Goal: Book appointment/travel/reservation

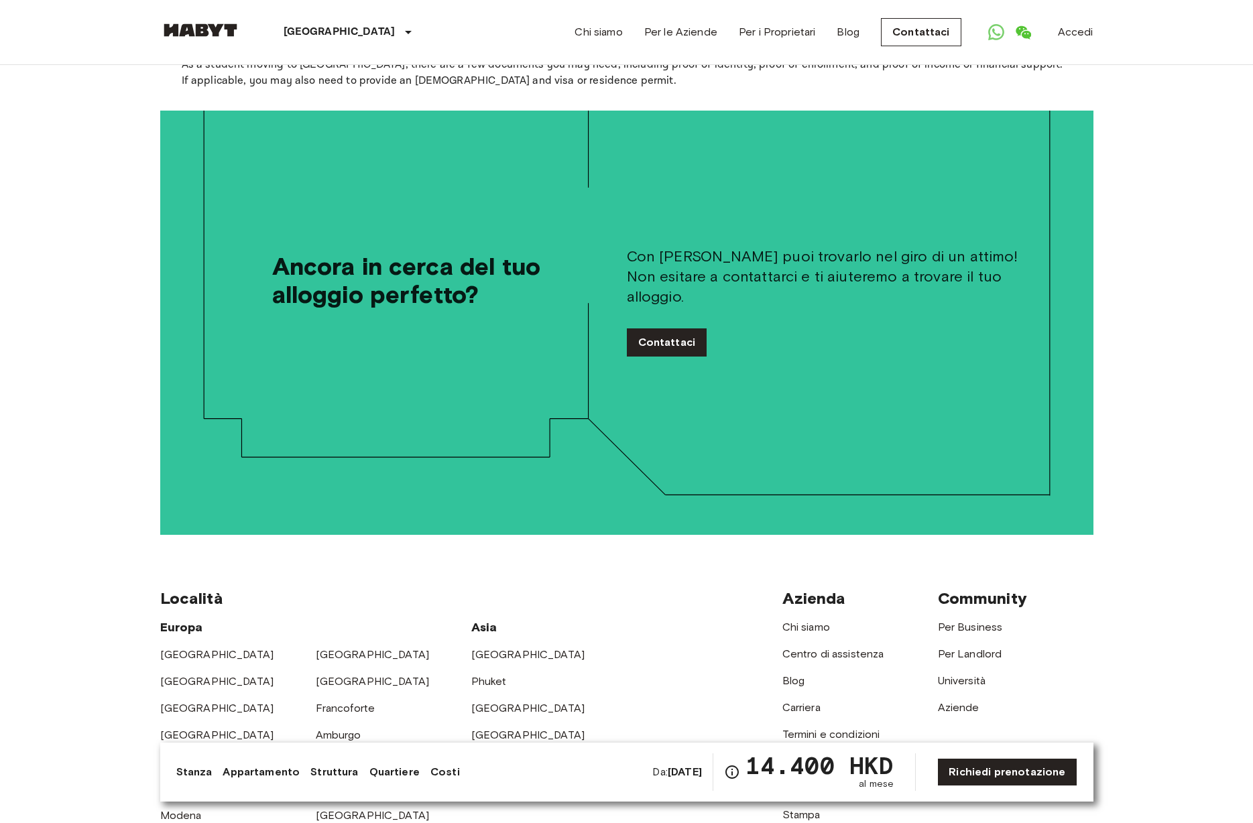
scroll to position [2902, 0]
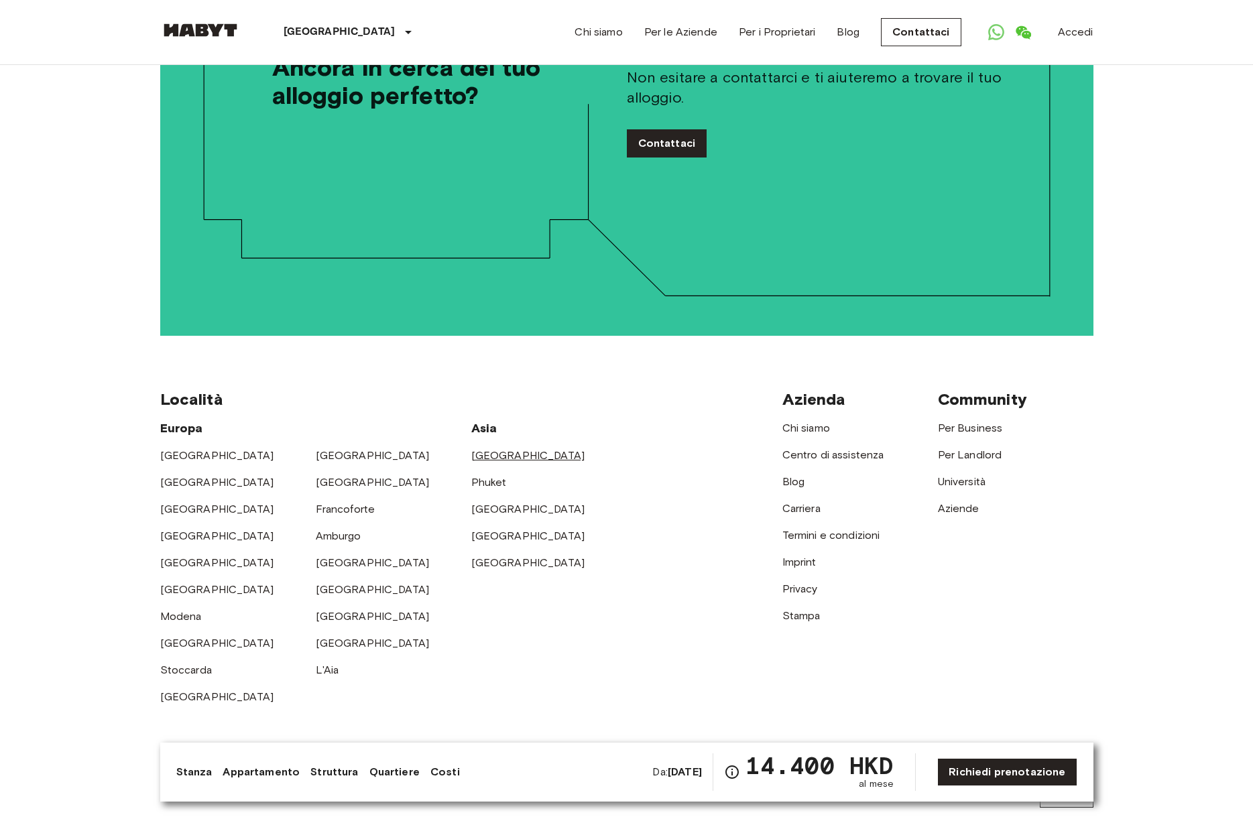
click at [506, 449] on link "[GEOGRAPHIC_DATA]" at bounding box center [528, 455] width 114 height 13
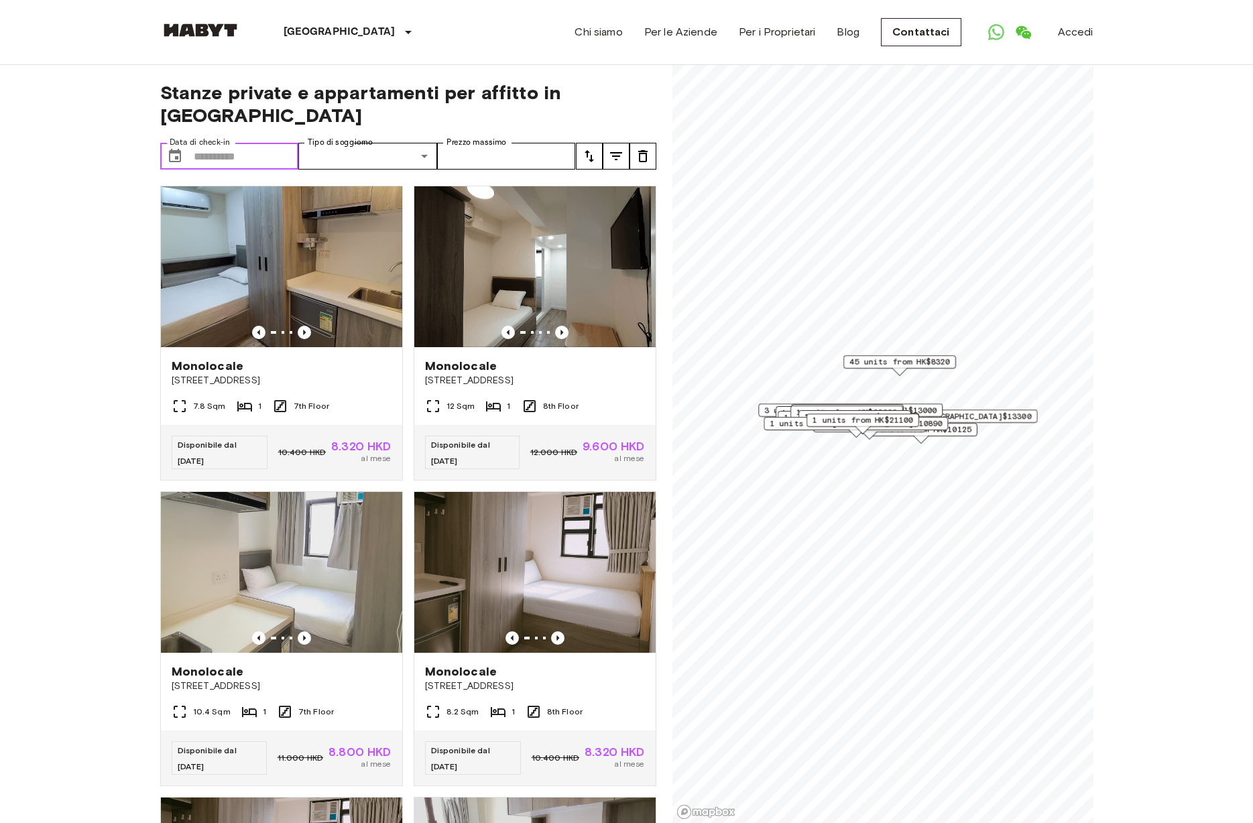
click at [221, 143] on input "Data di check-in" at bounding box center [246, 156] width 105 height 27
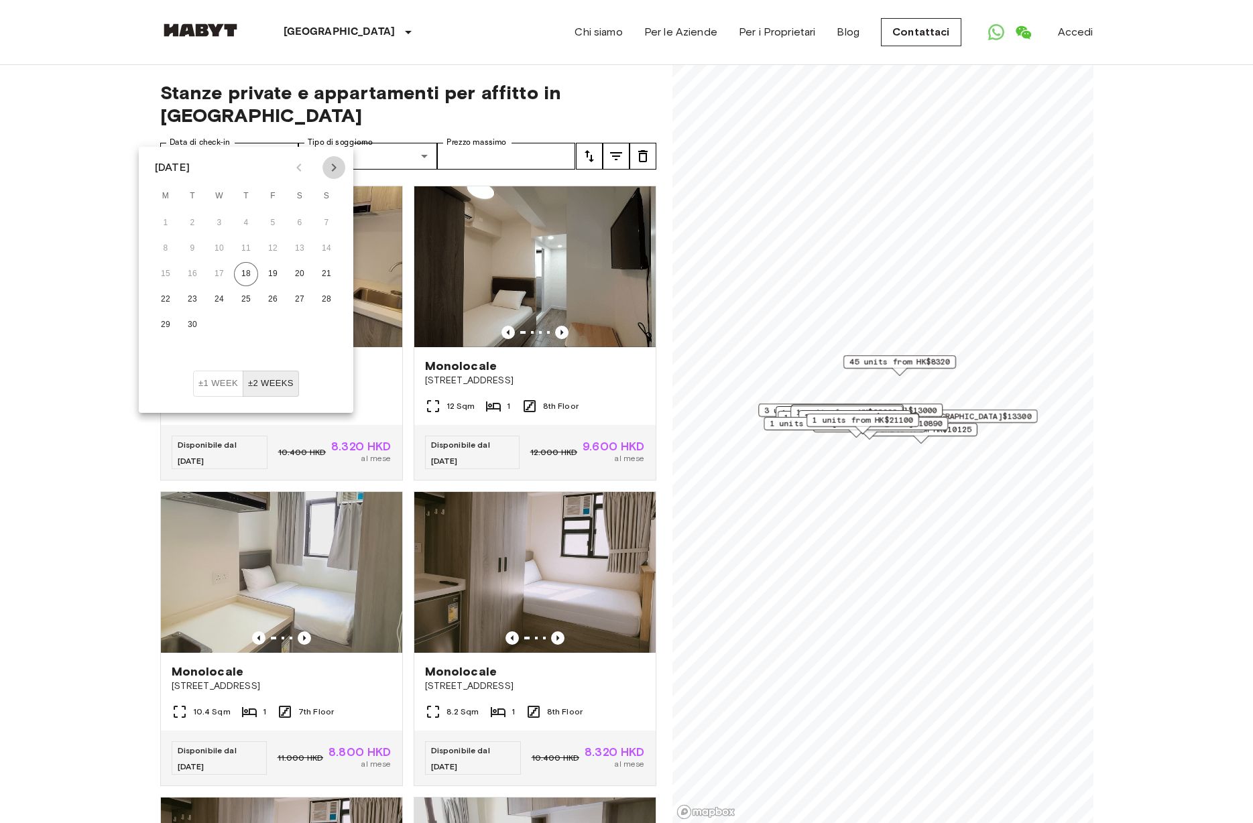
click at [329, 168] on icon "Next month" at bounding box center [334, 168] width 16 height 16
click at [268, 247] on button "10" at bounding box center [273, 249] width 24 height 24
type input "**********"
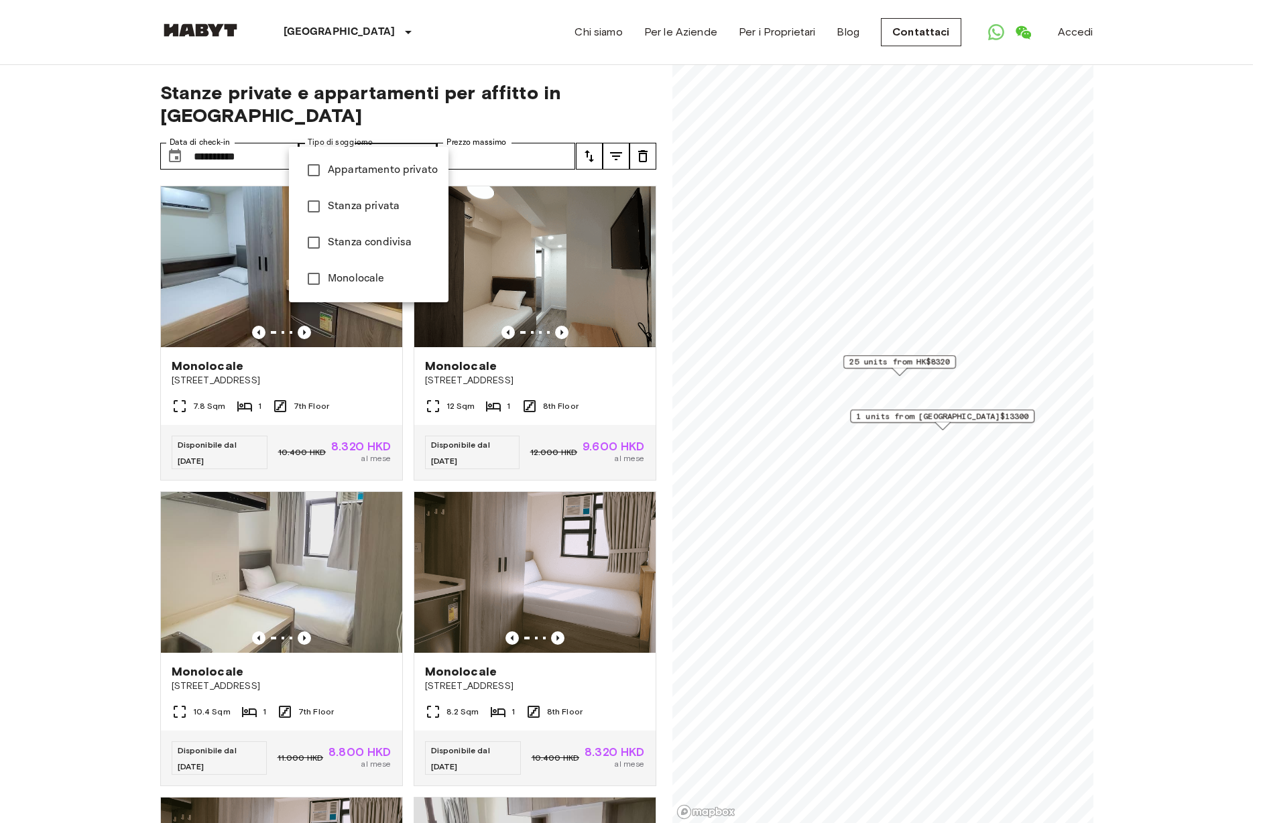
click at [495, 133] on div at bounding box center [631, 411] width 1263 height 823
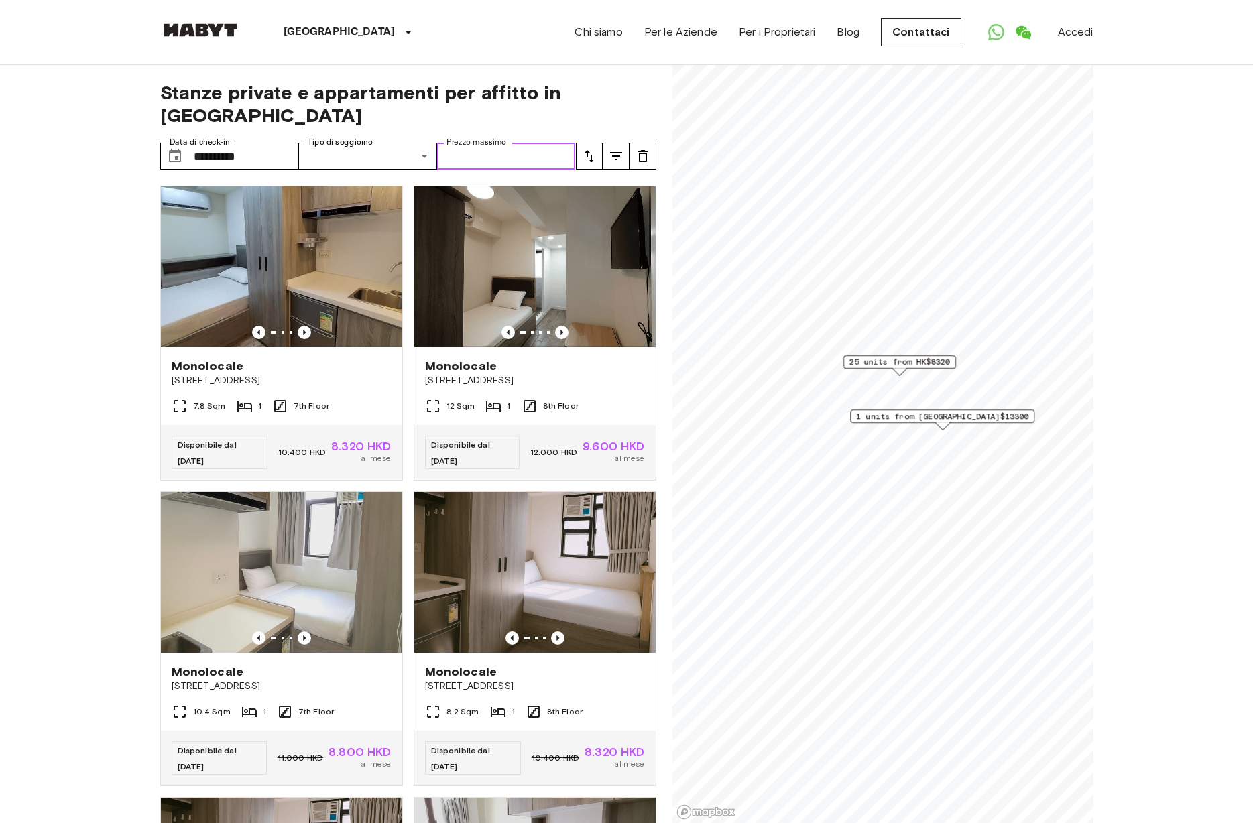
click at [498, 143] on input "Prezzo massimo" at bounding box center [506, 156] width 139 height 27
type input "*****"
click at [687, 23] on div "Chi siamo Per le Aziende Per i Proprietari Blog Contattaci Accedi" at bounding box center [834, 32] width 518 height 64
click at [686, 31] on link "Per le Aziende" at bounding box center [680, 32] width 73 height 16
